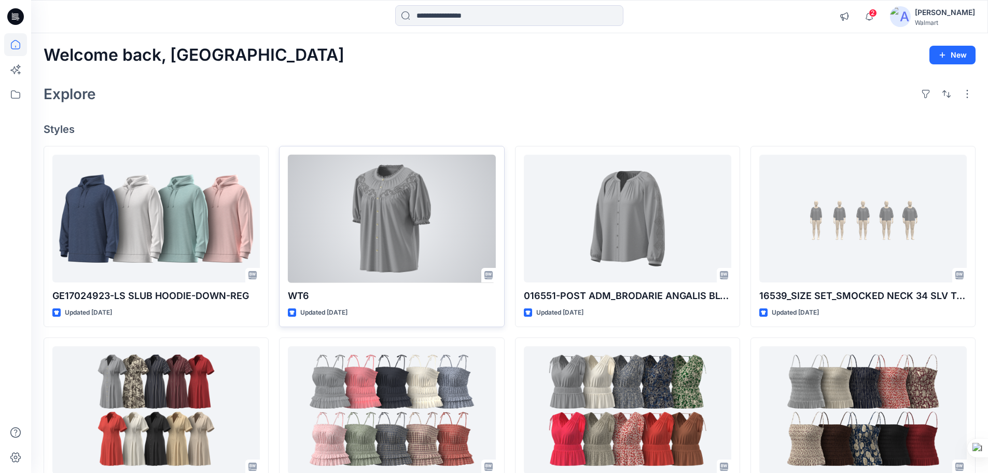
drag, startPoint x: 346, startPoint y: 154, endPoint x: 374, endPoint y: 189, distance: 44.7
click at [372, 188] on div "WT6 Updated [DATE] Set Status" at bounding box center [391, 236] width 225 height 181
click at [407, 216] on div at bounding box center [391, 219] width 207 height 128
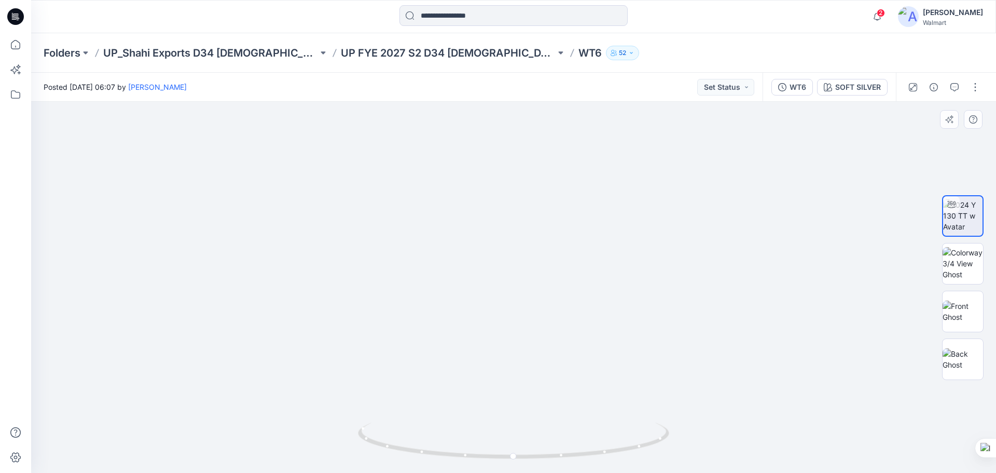
drag, startPoint x: 627, startPoint y: 278, endPoint x: 627, endPoint y: 342, distance: 64.3
drag, startPoint x: 619, startPoint y: 350, endPoint x: 600, endPoint y: 205, distance: 146.0
drag, startPoint x: 578, startPoint y: 334, endPoint x: 578, endPoint y: 168, distance: 166.0
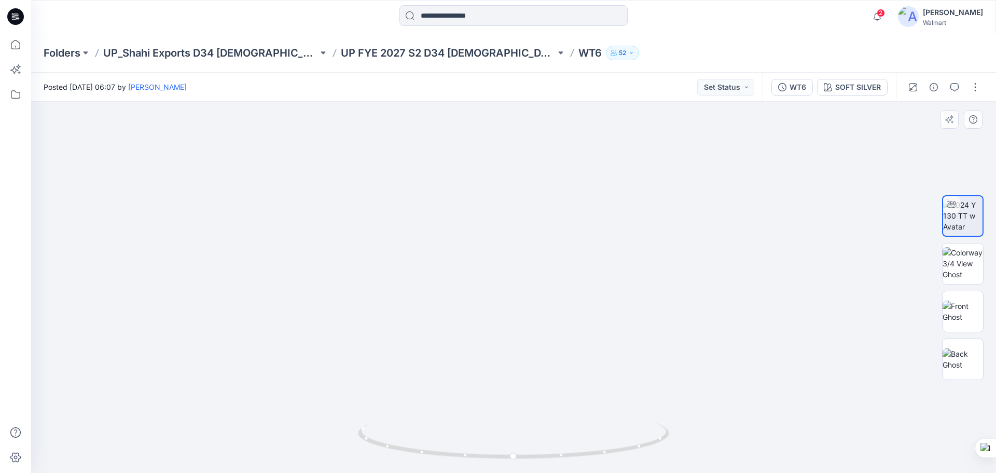
drag, startPoint x: 578, startPoint y: 168, endPoint x: 600, endPoint y: 331, distance: 164.9
drag, startPoint x: 606, startPoint y: 263, endPoint x: 604, endPoint y: 428, distance: 165.5
click at [604, 428] on div at bounding box center [513, 287] width 965 height 371
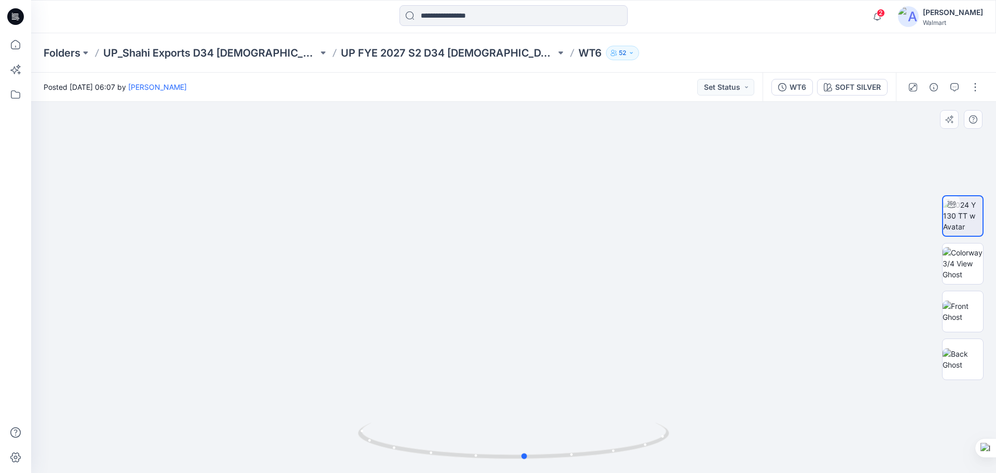
drag, startPoint x: 587, startPoint y: 453, endPoint x: 431, endPoint y: 201, distance: 296.3
click at [599, 414] on div at bounding box center [513, 287] width 965 height 371
click at [21, 17] on icon at bounding box center [15, 16] width 17 height 17
